Goal: Check status: Check status

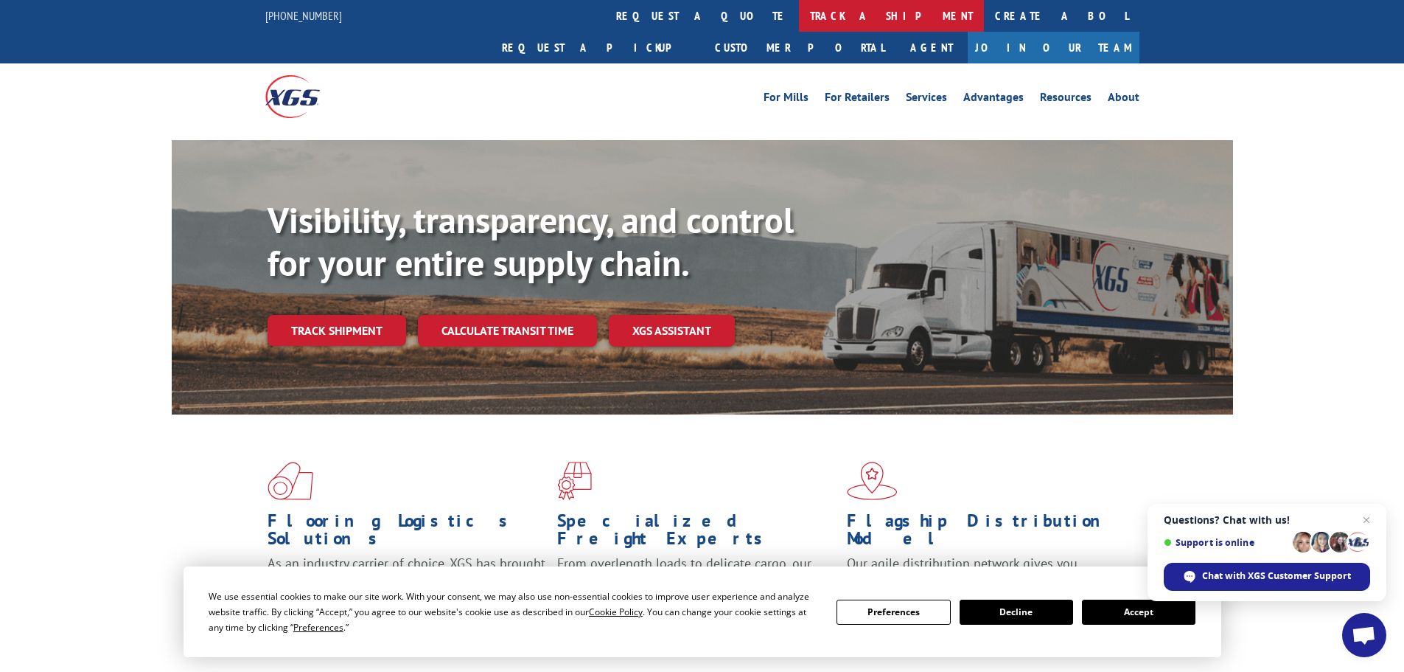
click at [799, 13] on link "track a shipment" at bounding box center [891, 16] width 185 height 32
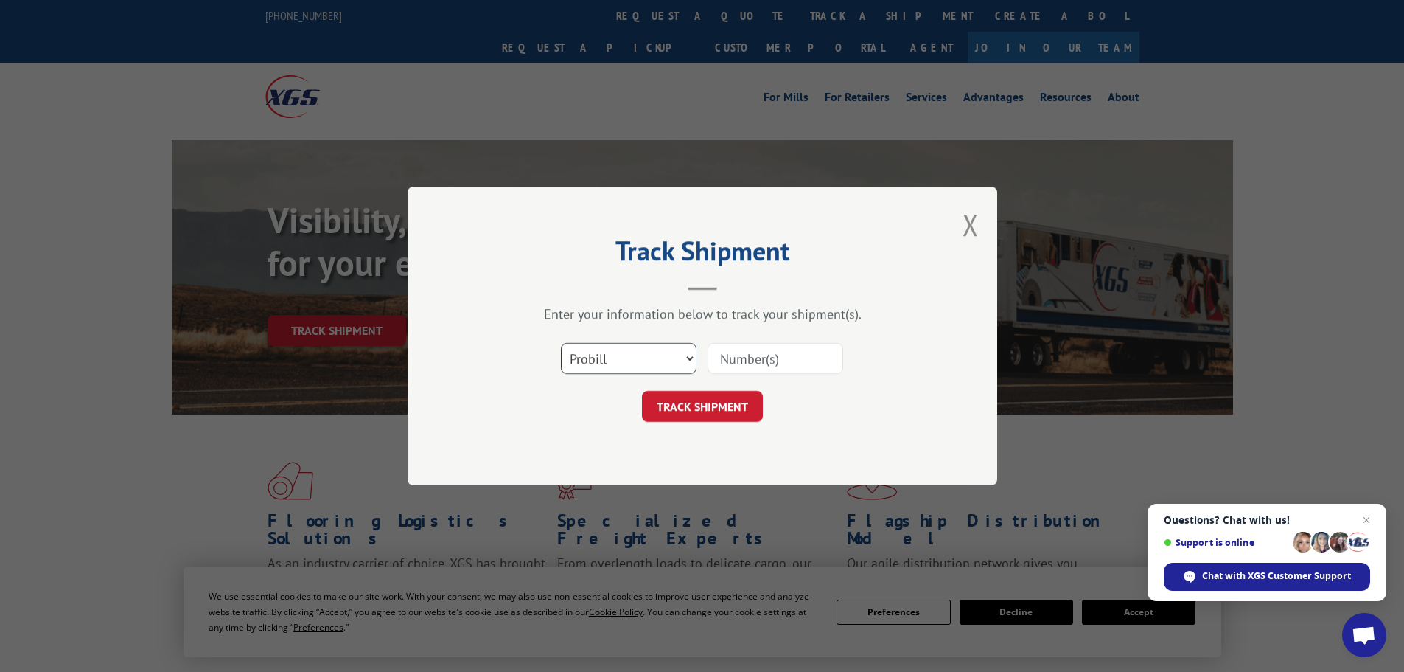
click at [596, 359] on select "Select category... Probill BOL PO" at bounding box center [629, 358] width 136 height 31
select select "bol"
click at [561, 343] on select "Select category... Probill BOL PO" at bounding box center [629, 358] width 136 height 31
click at [784, 355] on input at bounding box center [776, 358] width 136 height 31
paste input "5562644"
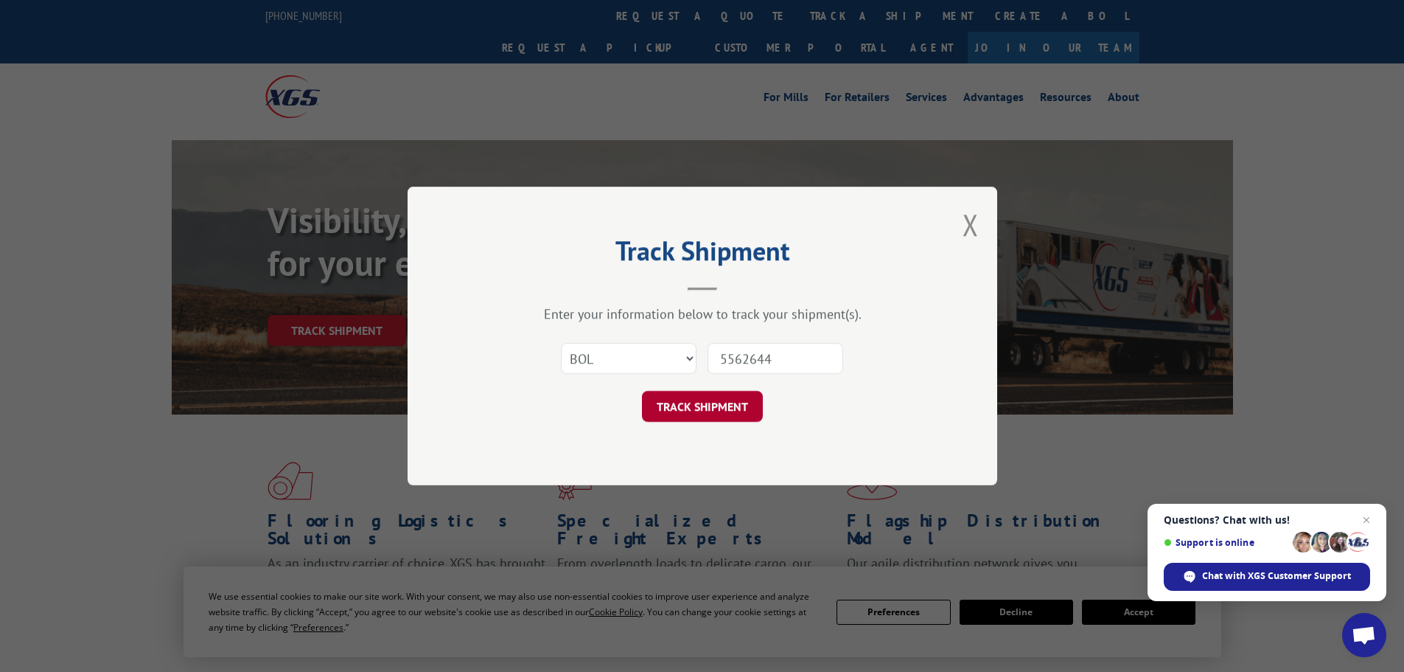
type input "5562644"
click at [703, 400] on button "TRACK SHIPMENT" at bounding box center [702, 406] width 121 height 31
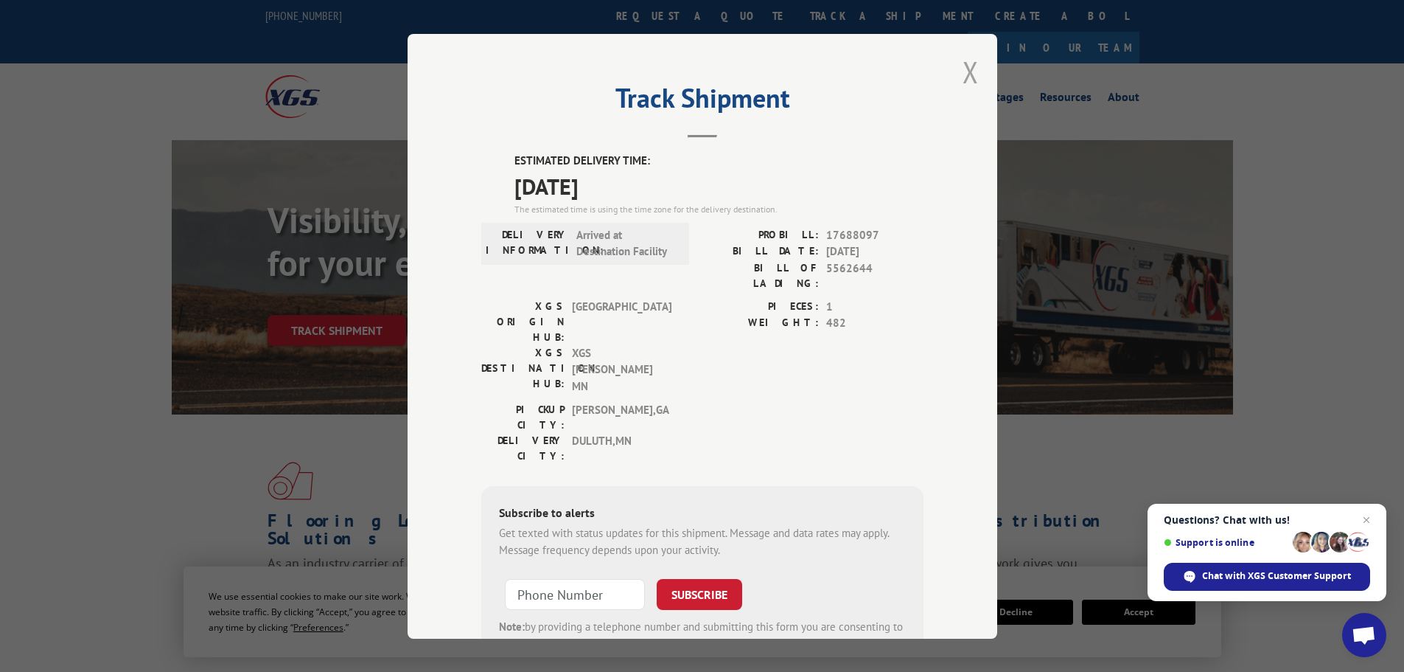
click at [966, 73] on button "Close modal" at bounding box center [971, 71] width 16 height 39
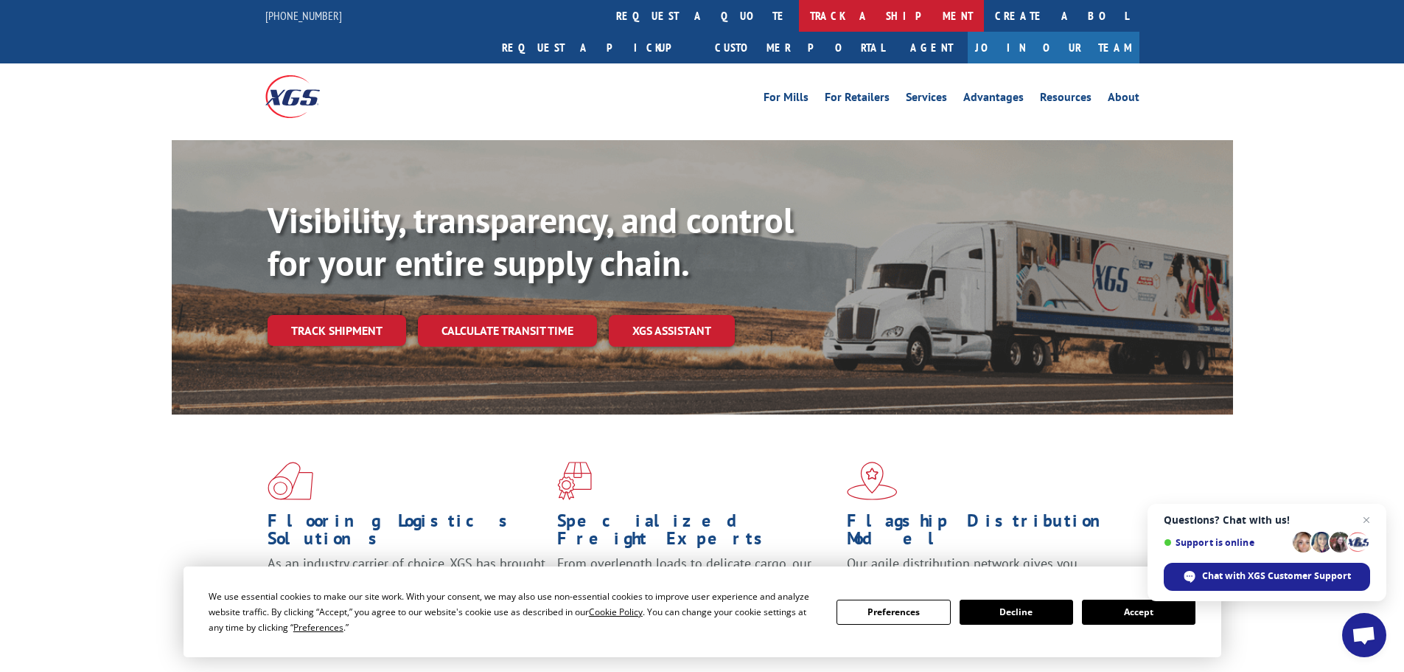
click at [799, 18] on link "track a shipment" at bounding box center [891, 16] width 185 height 32
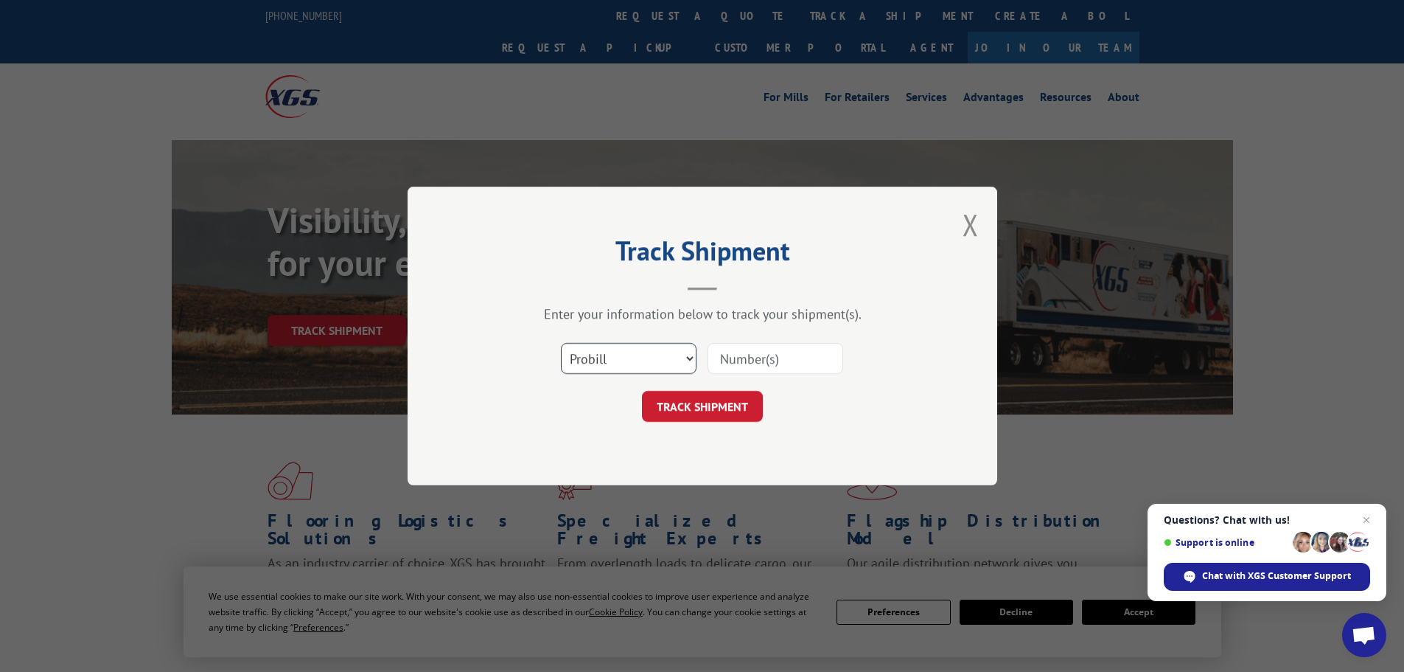
click at [590, 354] on select "Select category... Probill BOL PO" at bounding box center [629, 358] width 136 height 31
select select "bol"
click at [561, 343] on select "Select category... Probill BOL PO" at bounding box center [629, 358] width 136 height 31
click at [750, 363] on input at bounding box center [776, 358] width 136 height 31
paste input "7064920"
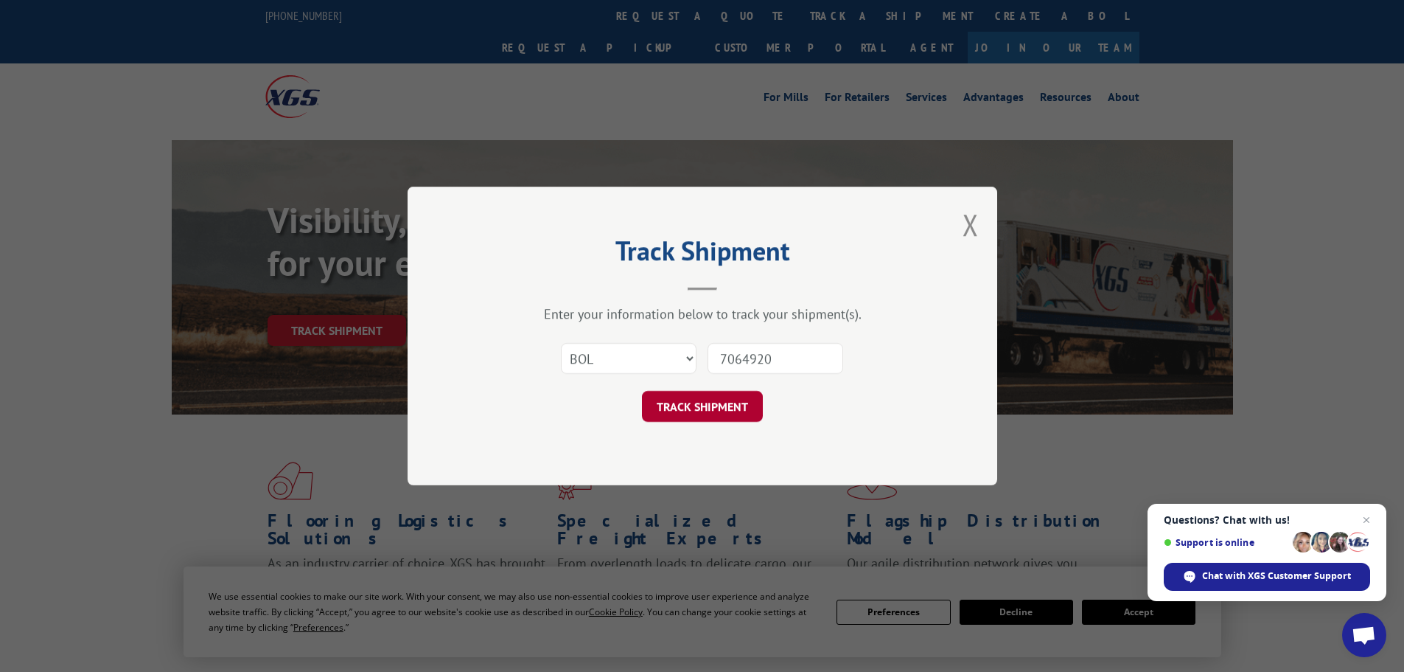
type input "7064920"
click at [734, 405] on button "TRACK SHIPMENT" at bounding box center [702, 406] width 121 height 31
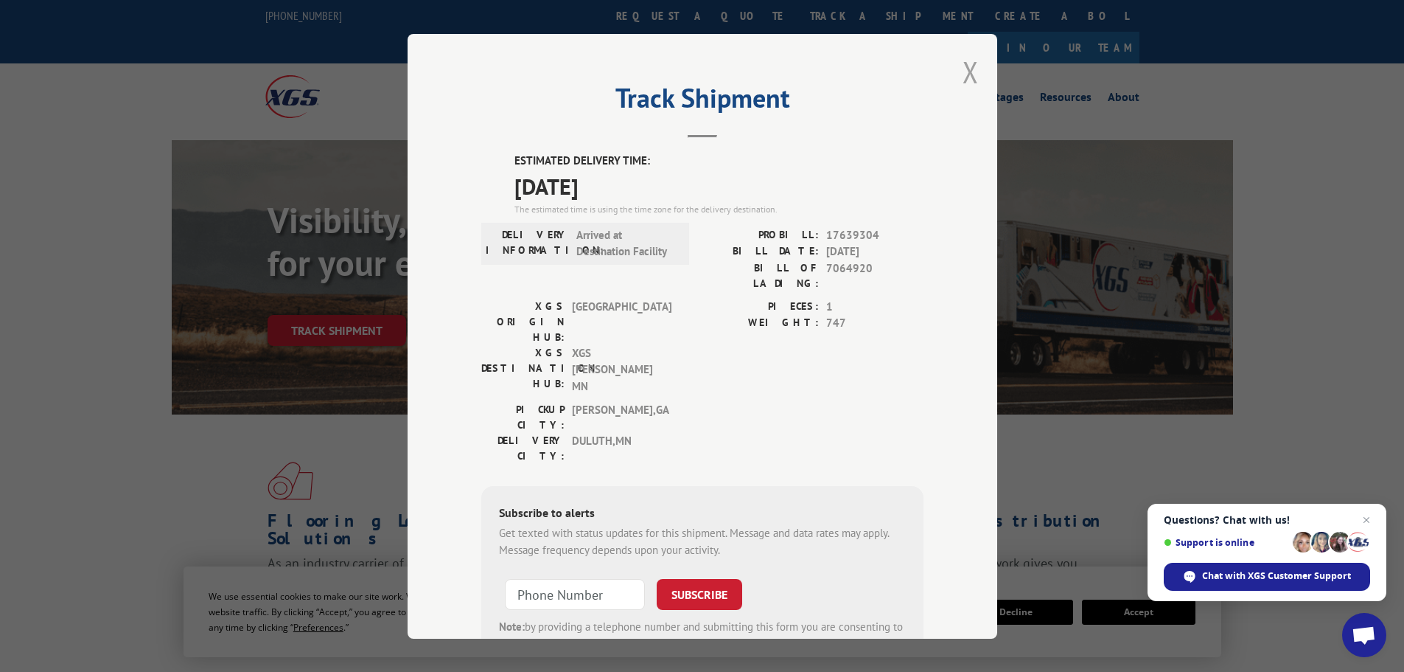
click at [969, 72] on button "Close modal" at bounding box center [971, 71] width 16 height 39
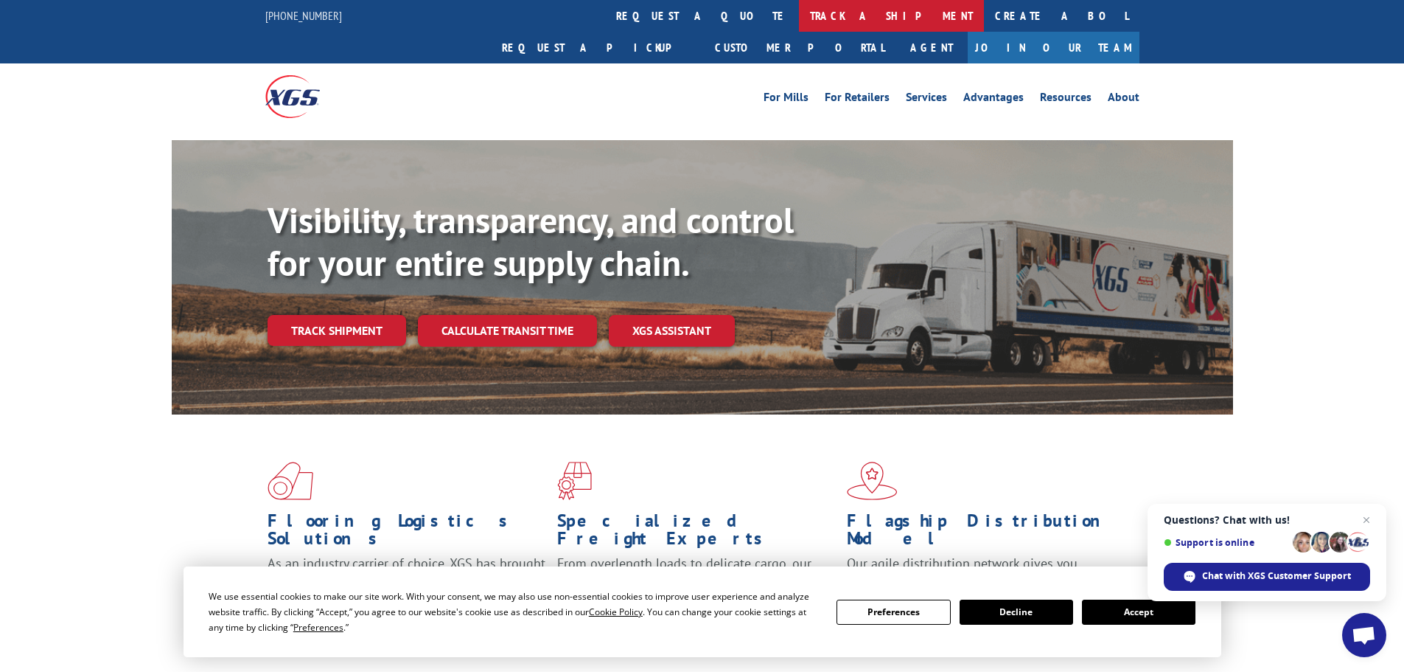
click at [799, 18] on link "track a shipment" at bounding box center [891, 16] width 185 height 32
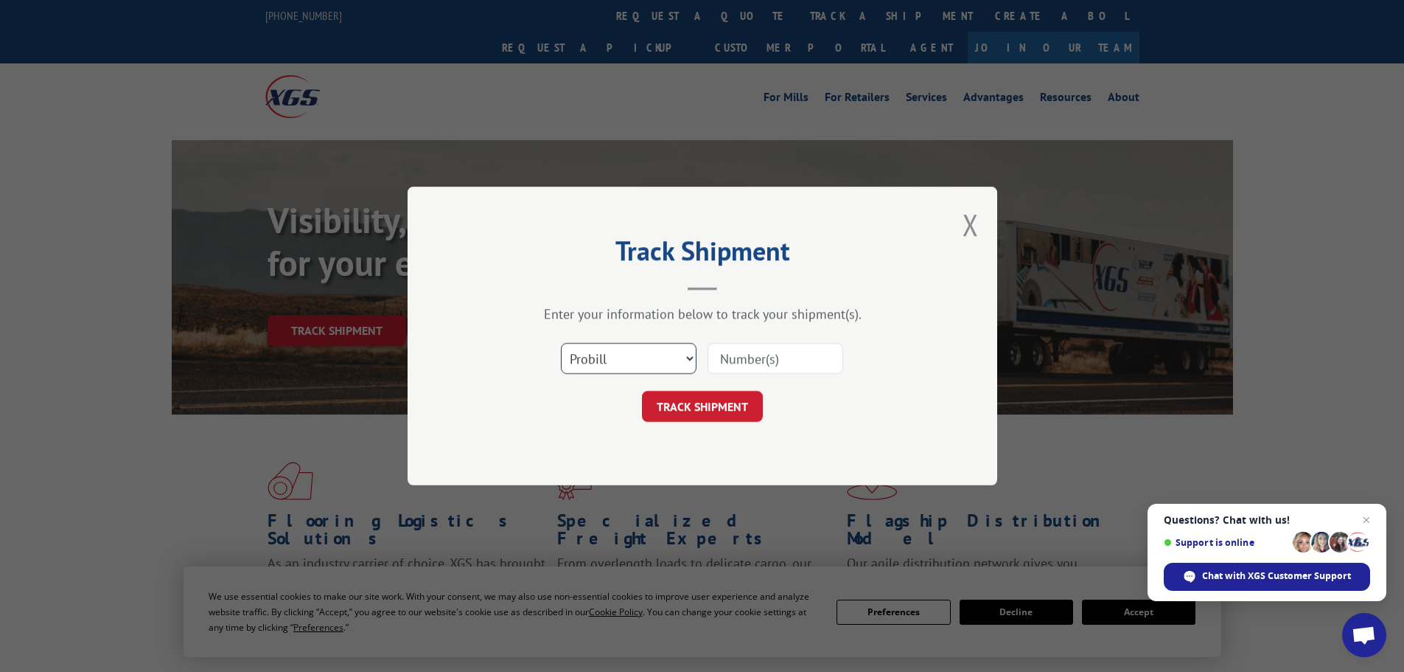
click at [638, 369] on select "Select category... Probill BOL PO" at bounding box center [629, 358] width 136 height 31
select select "bol"
click at [561, 343] on select "Select category... Probill BOL PO" at bounding box center [629, 358] width 136 height 31
click at [790, 357] on input at bounding box center [776, 358] width 136 height 31
paste input "7066139"
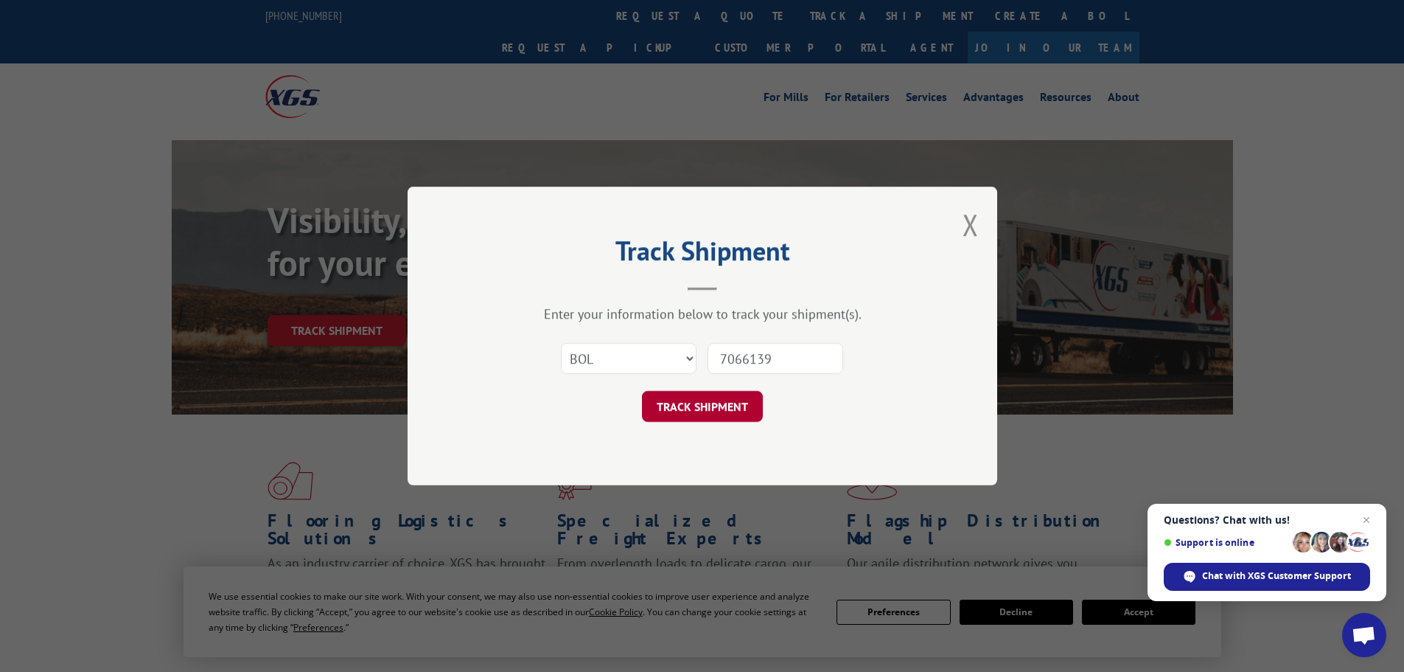
type input "7066139"
click at [720, 405] on button "TRACK SHIPMENT" at bounding box center [702, 406] width 121 height 31
